Goal: Task Accomplishment & Management: Complete application form

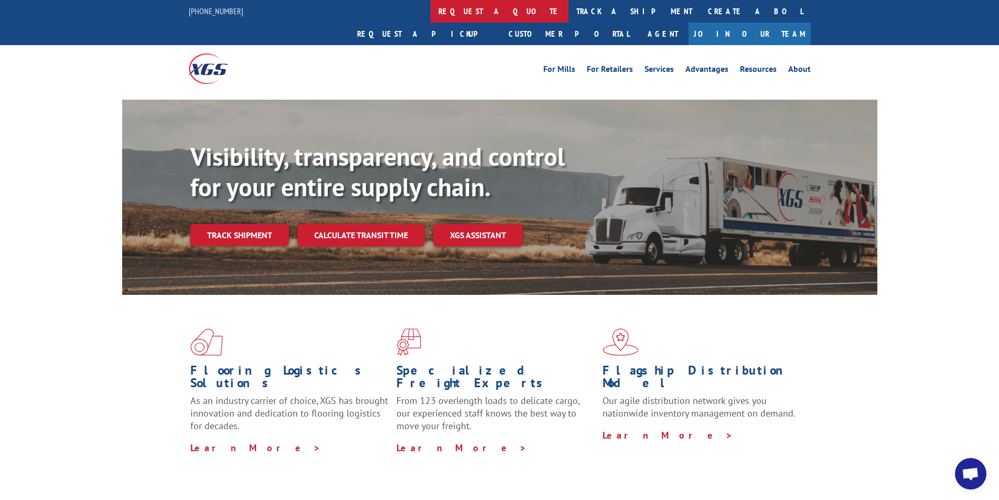
click at [430, 9] on link "request a quote" at bounding box center [499, 11] width 138 height 23
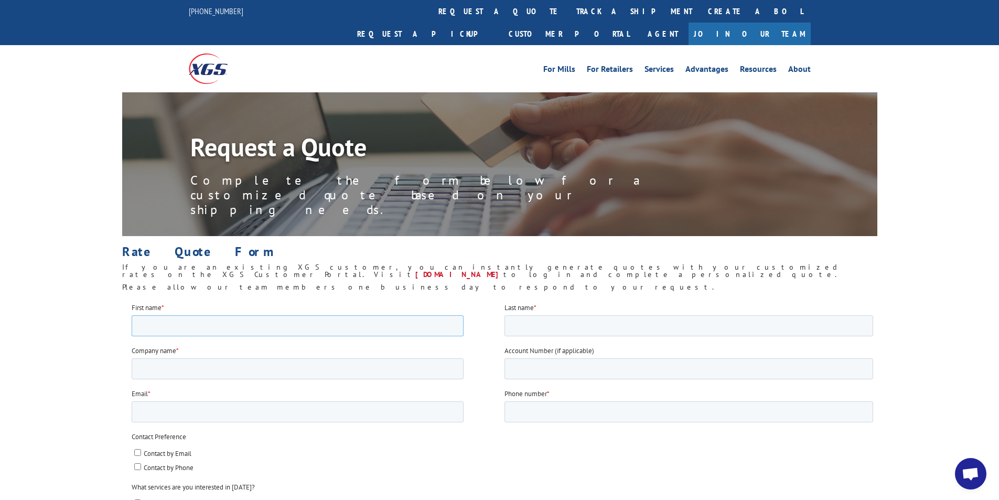
click at [206, 324] on input "First name *" at bounding box center [297, 325] width 332 height 21
type input "[PERSON_NAME]"
type input "We'll Floor U"
click at [213, 53] on img at bounding box center [208, 68] width 39 height 30
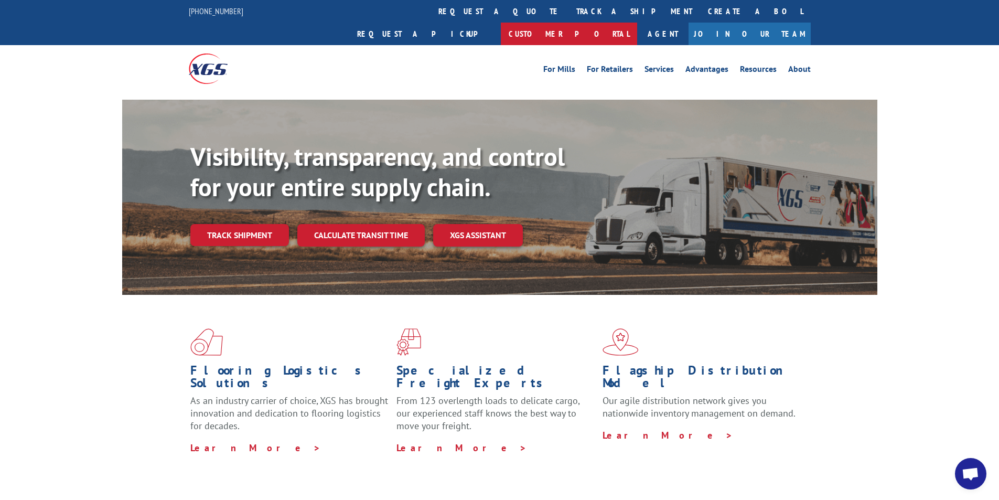
click at [637, 23] on link "Customer Portal" at bounding box center [569, 34] width 136 height 23
